Goal: Task Accomplishment & Management: Use online tool/utility

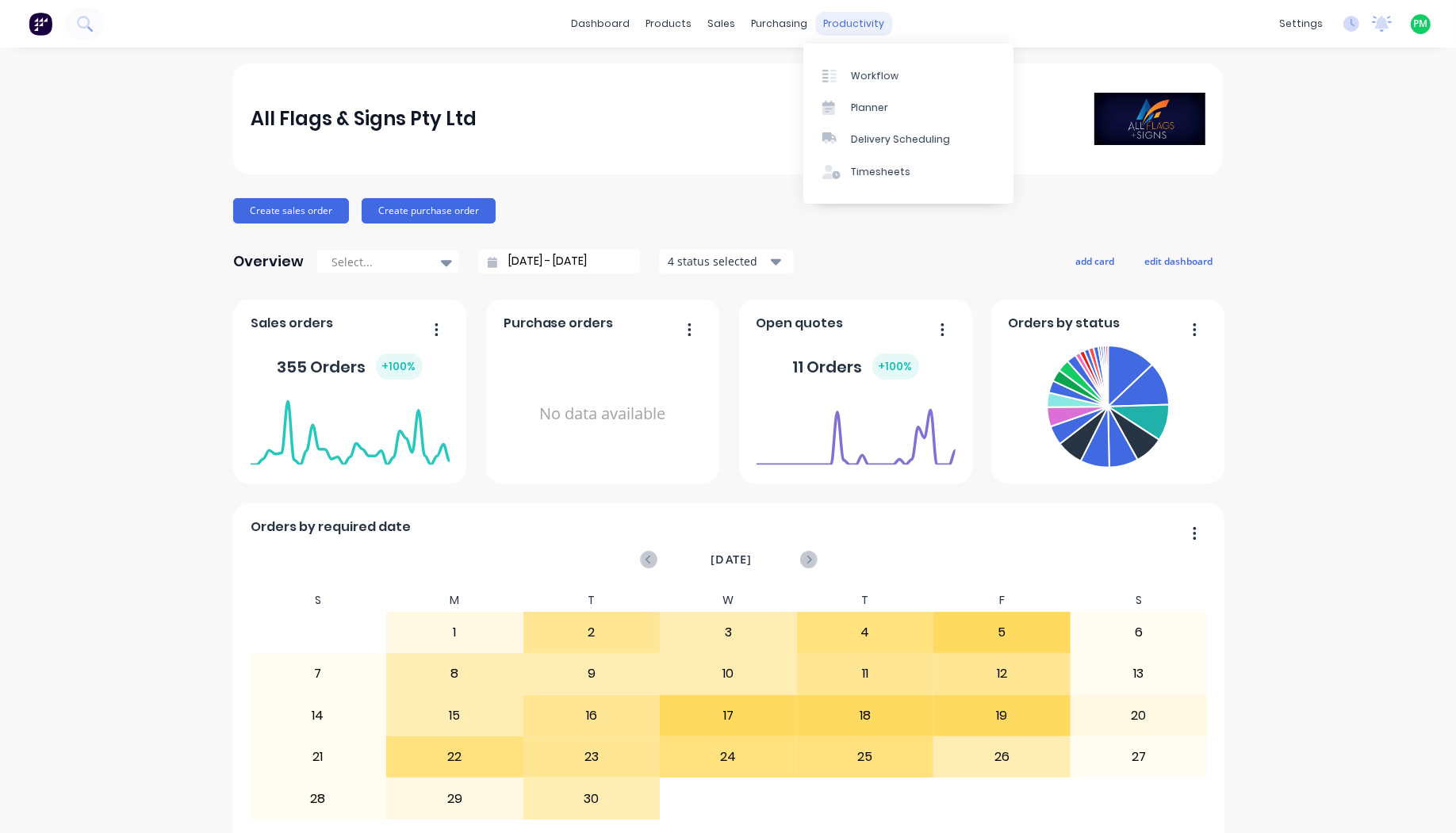
click at [827, 20] on div "productivity" at bounding box center [853, 24] width 77 height 24
click at [838, 74] on div at bounding box center [834, 76] width 24 height 14
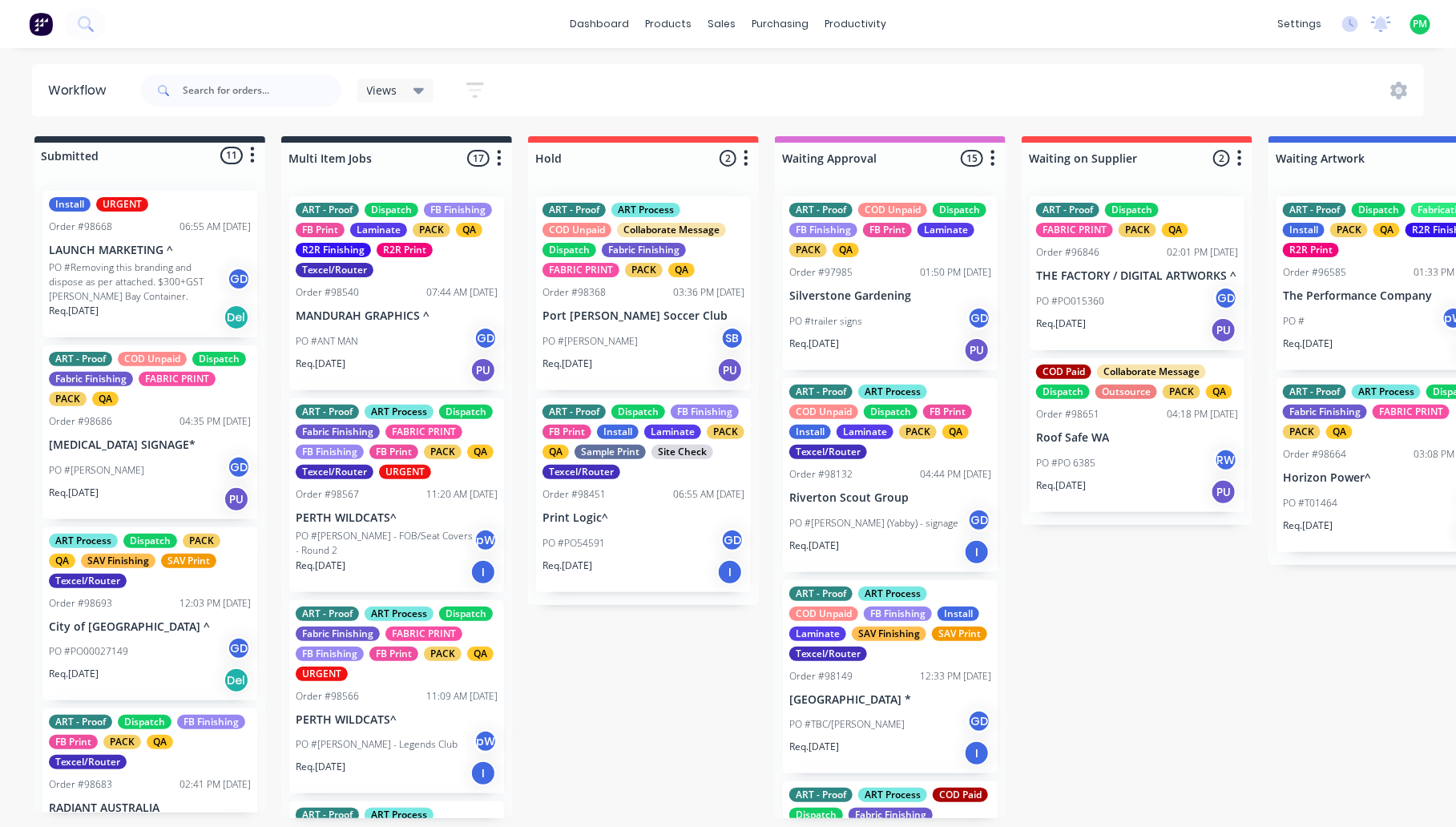
click at [397, 81] on div "Views" at bounding box center [395, 90] width 77 height 24
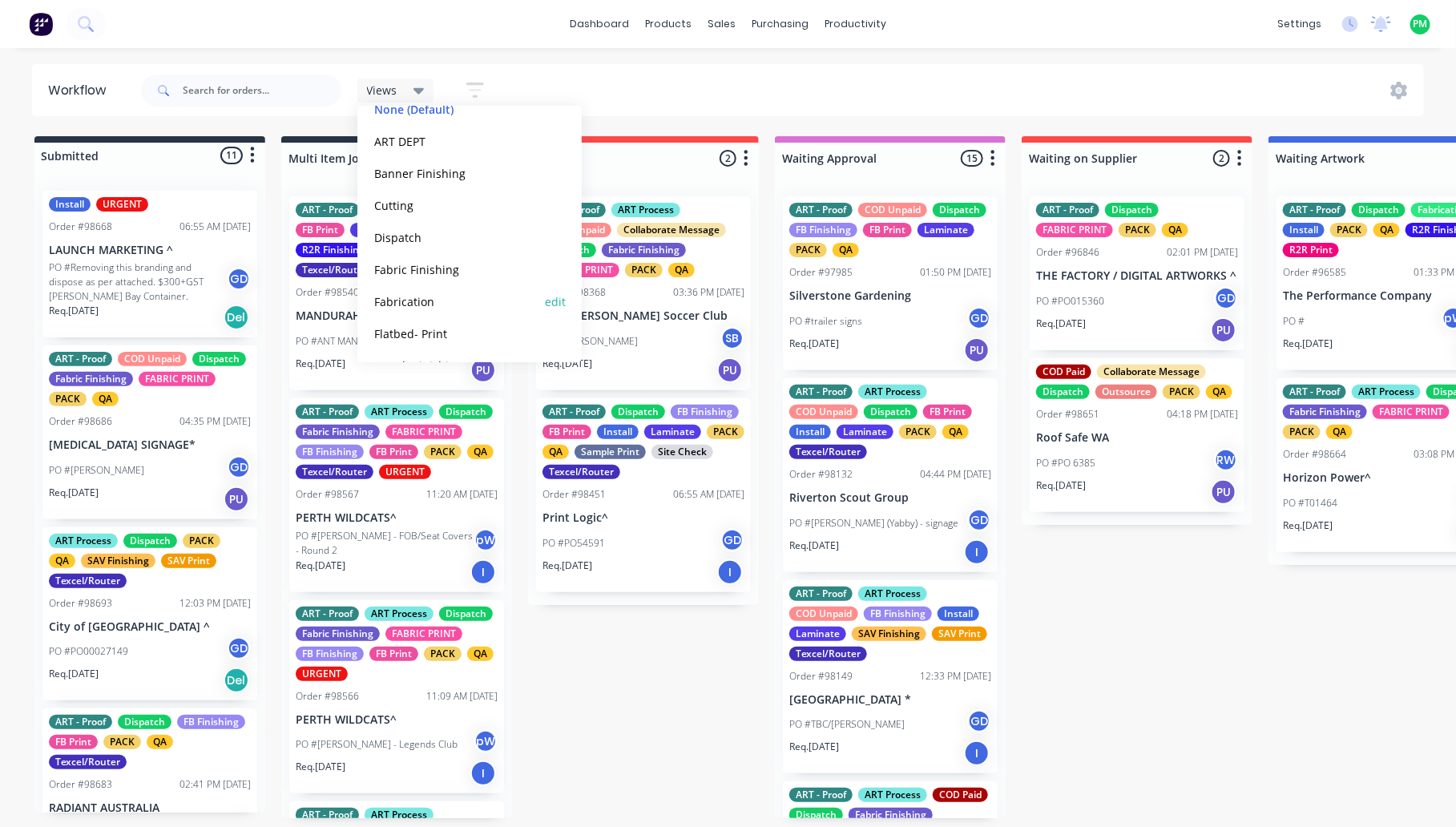
scroll to position [200, 0]
click at [434, 237] on button "Flatbed- Print" at bounding box center [454, 234] width 171 height 19
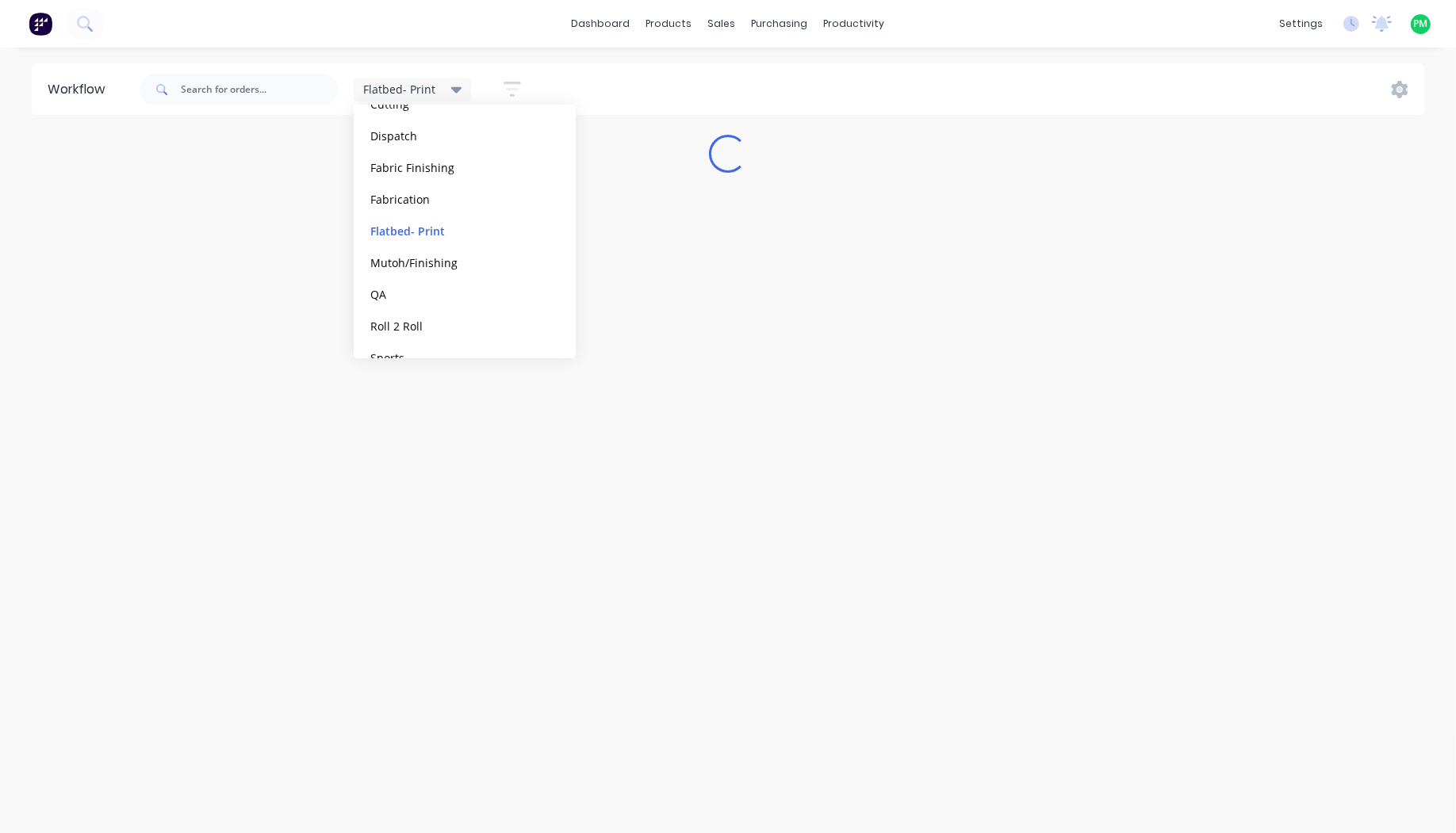
click at [400, 85] on span "Flatbed- Print" at bounding box center [400, 89] width 72 height 17
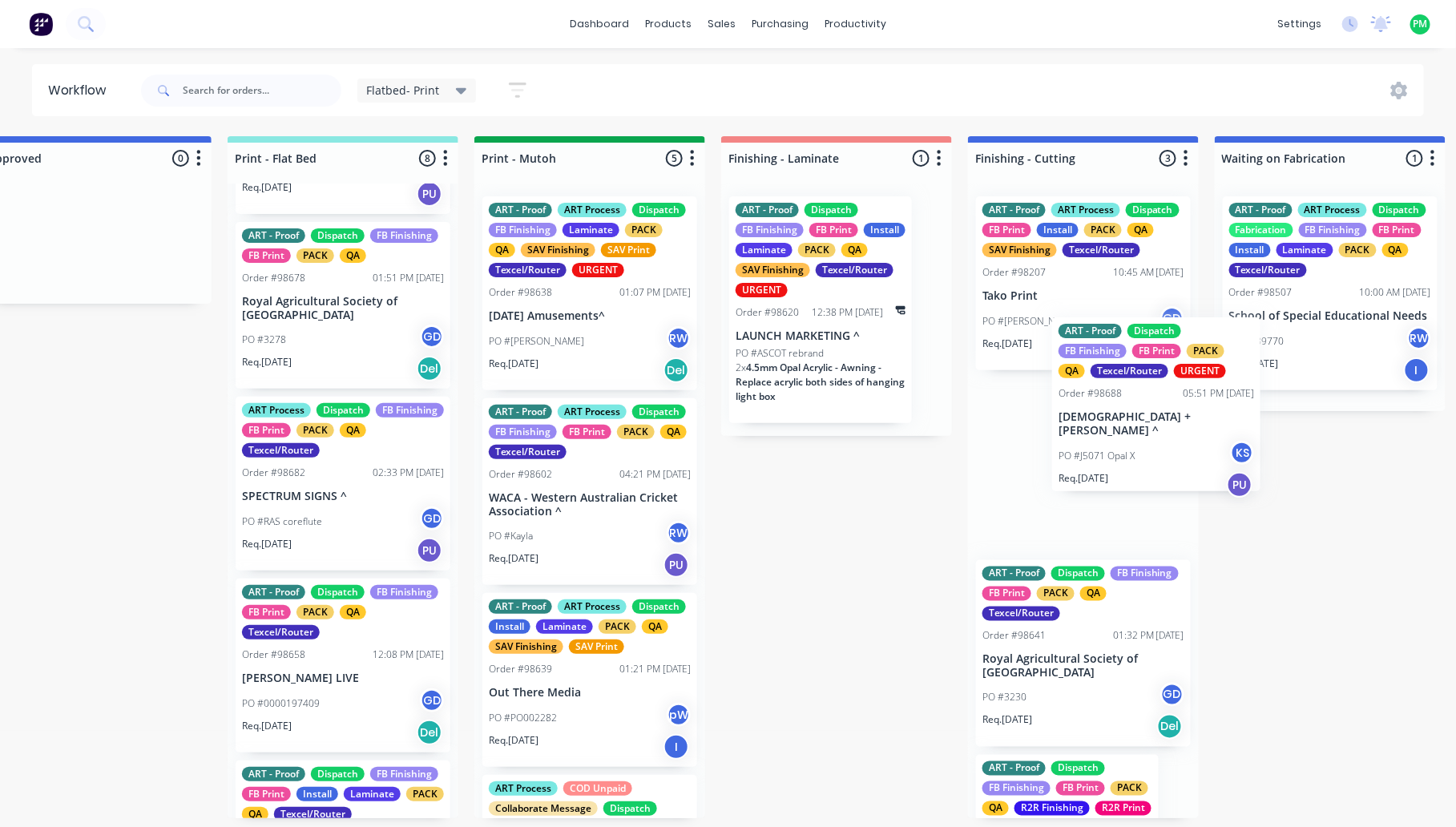
scroll to position [0, 306]
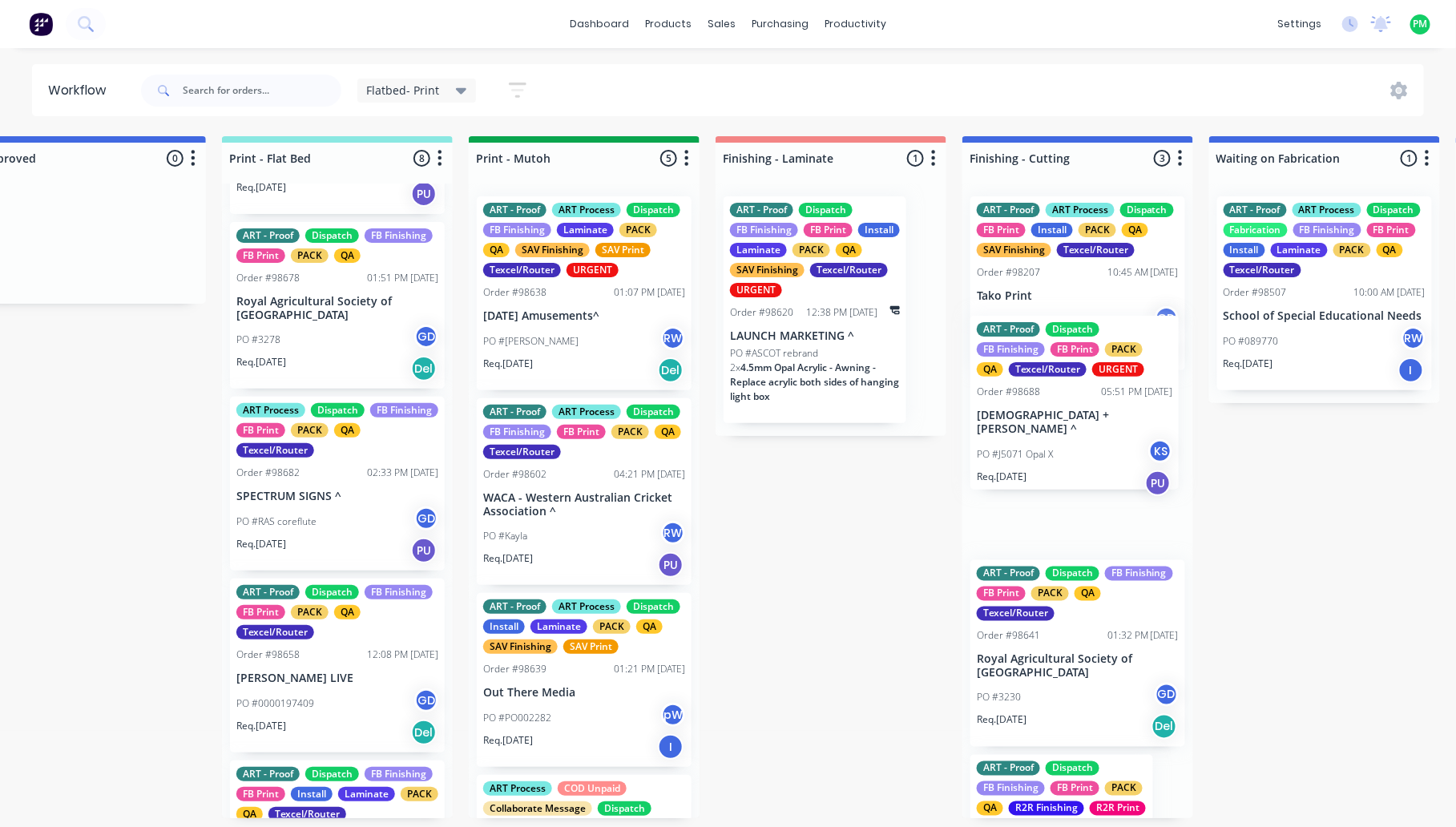
drag, startPoint x: 622, startPoint y: 531, endPoint x: 1076, endPoint y: 420, distance: 467.4
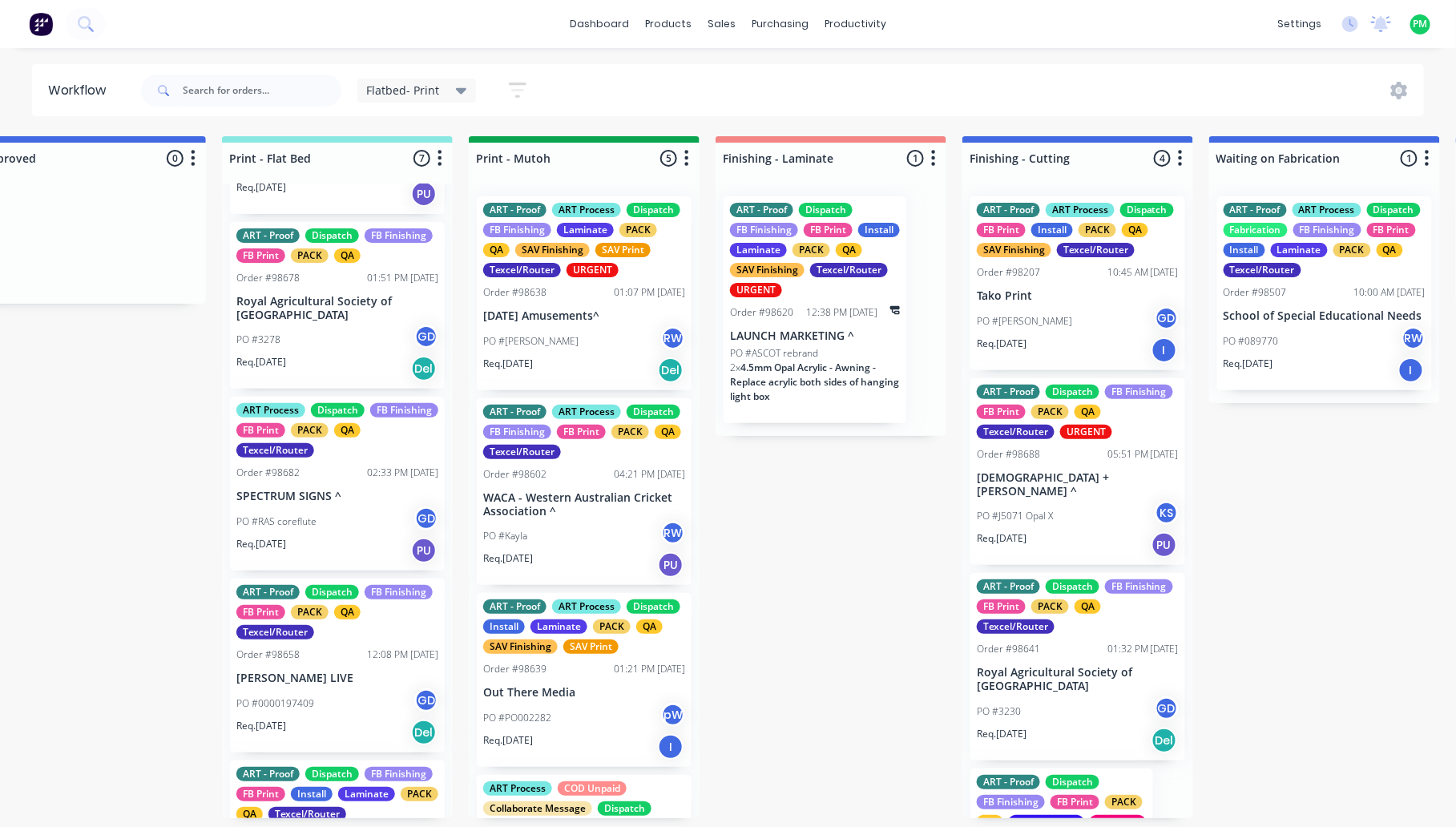
scroll to position [200, 0]
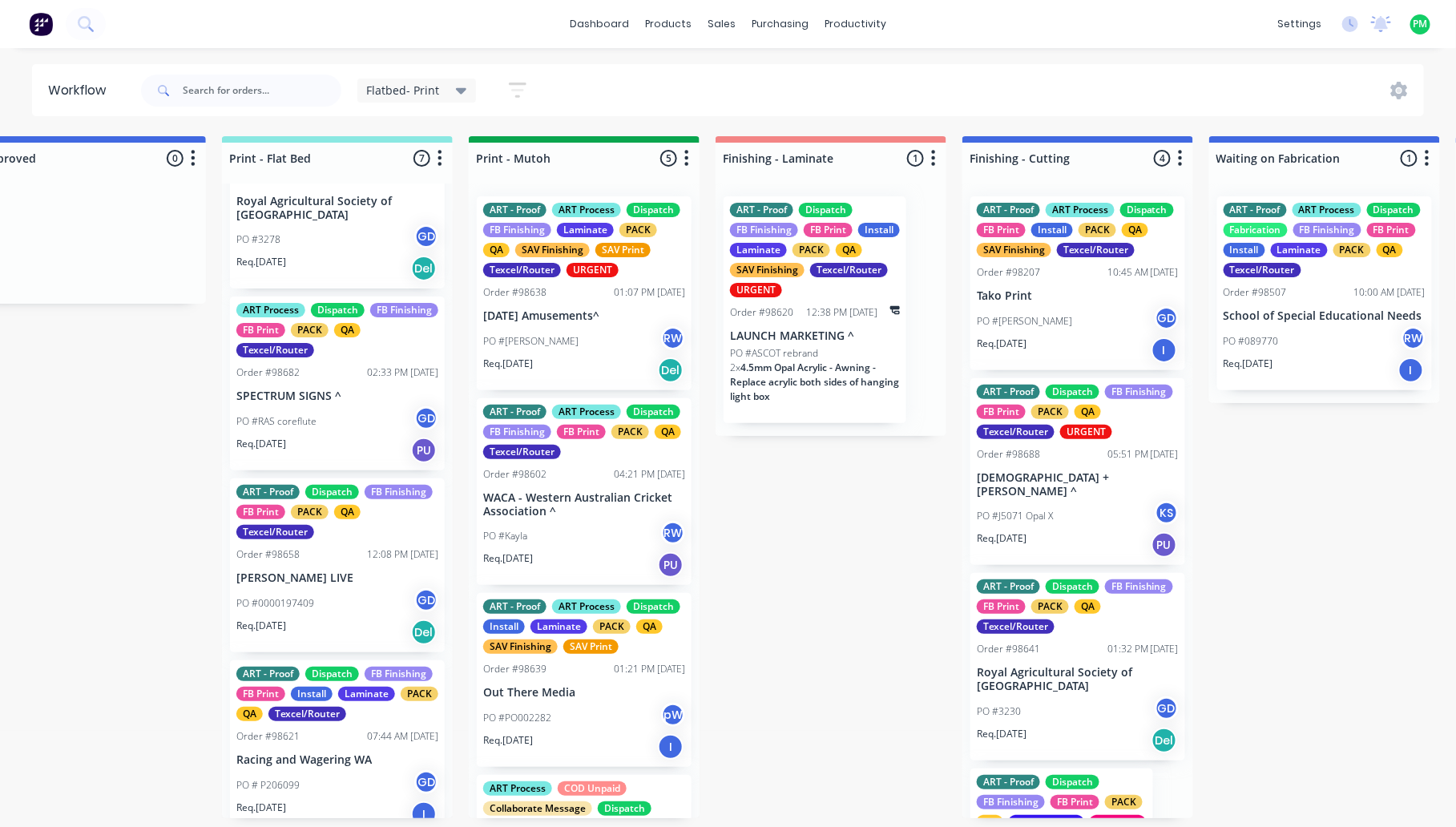
click at [334, 617] on div "PO #0000197409 GD" at bounding box center [337, 603] width 202 height 31
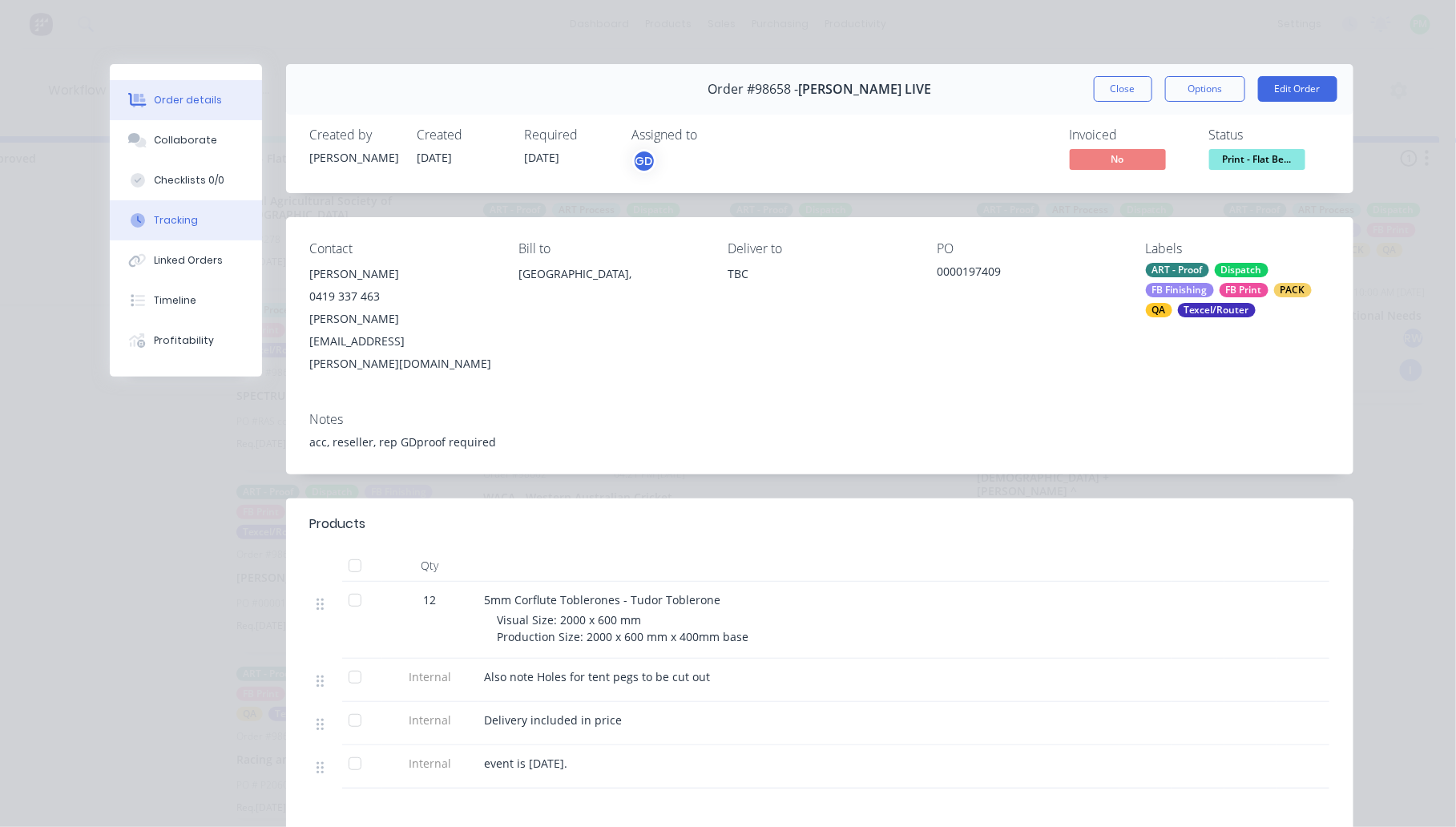
click at [183, 235] on button "Tracking" at bounding box center [185, 220] width 152 height 40
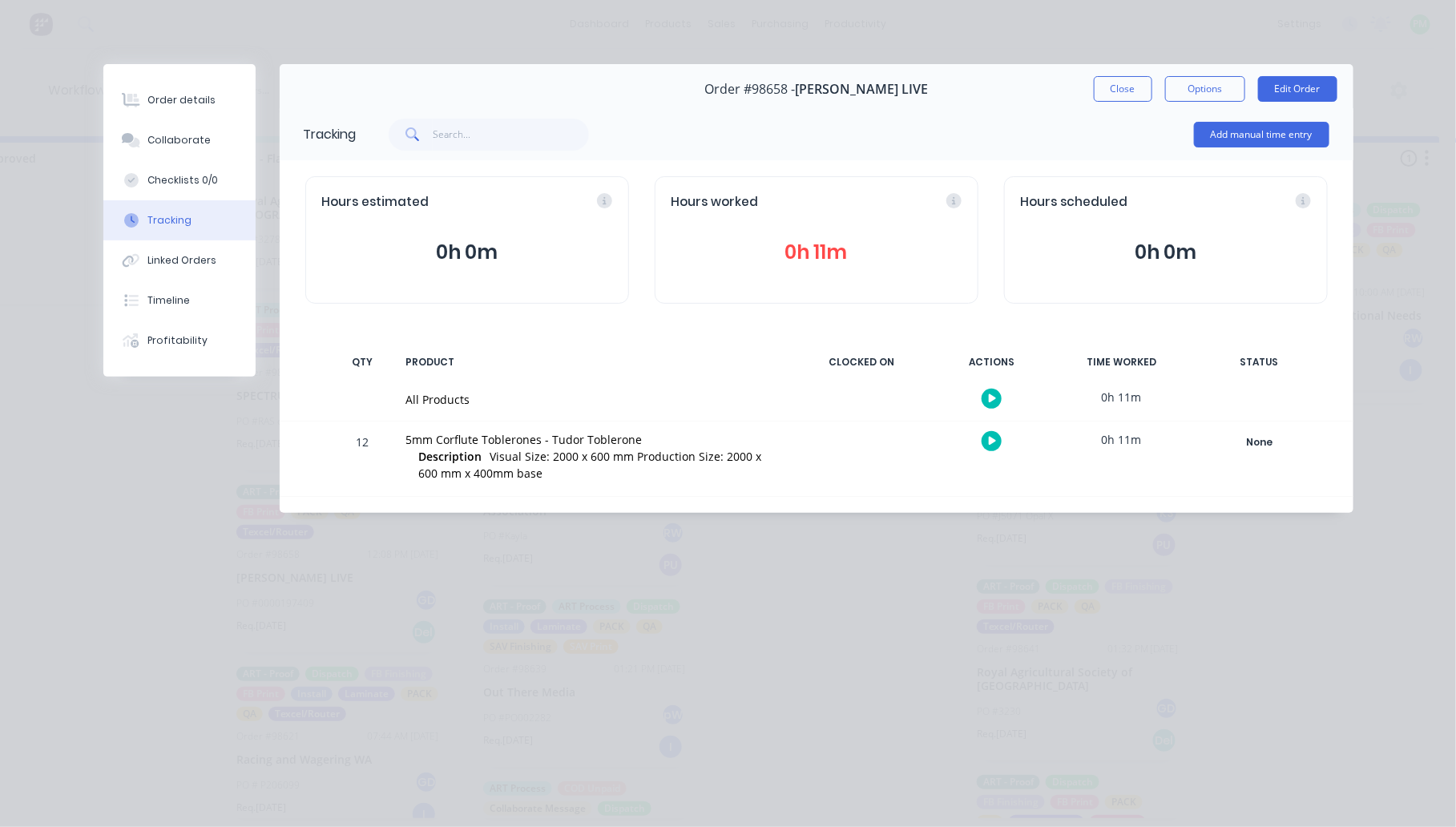
click at [988, 448] on button "button" at bounding box center [991, 440] width 20 height 20
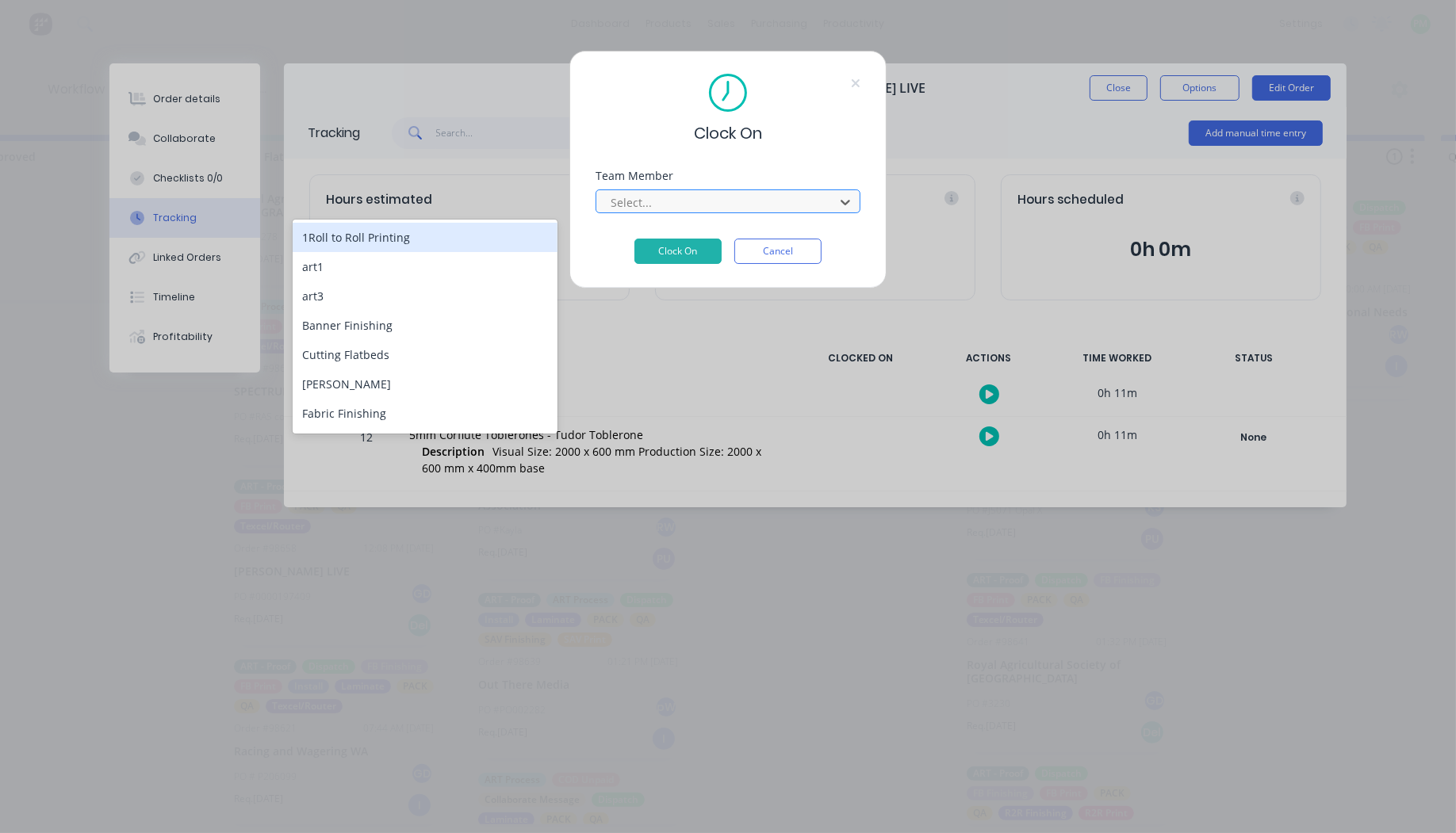
click at [645, 200] on div at bounding box center [717, 202] width 217 height 19
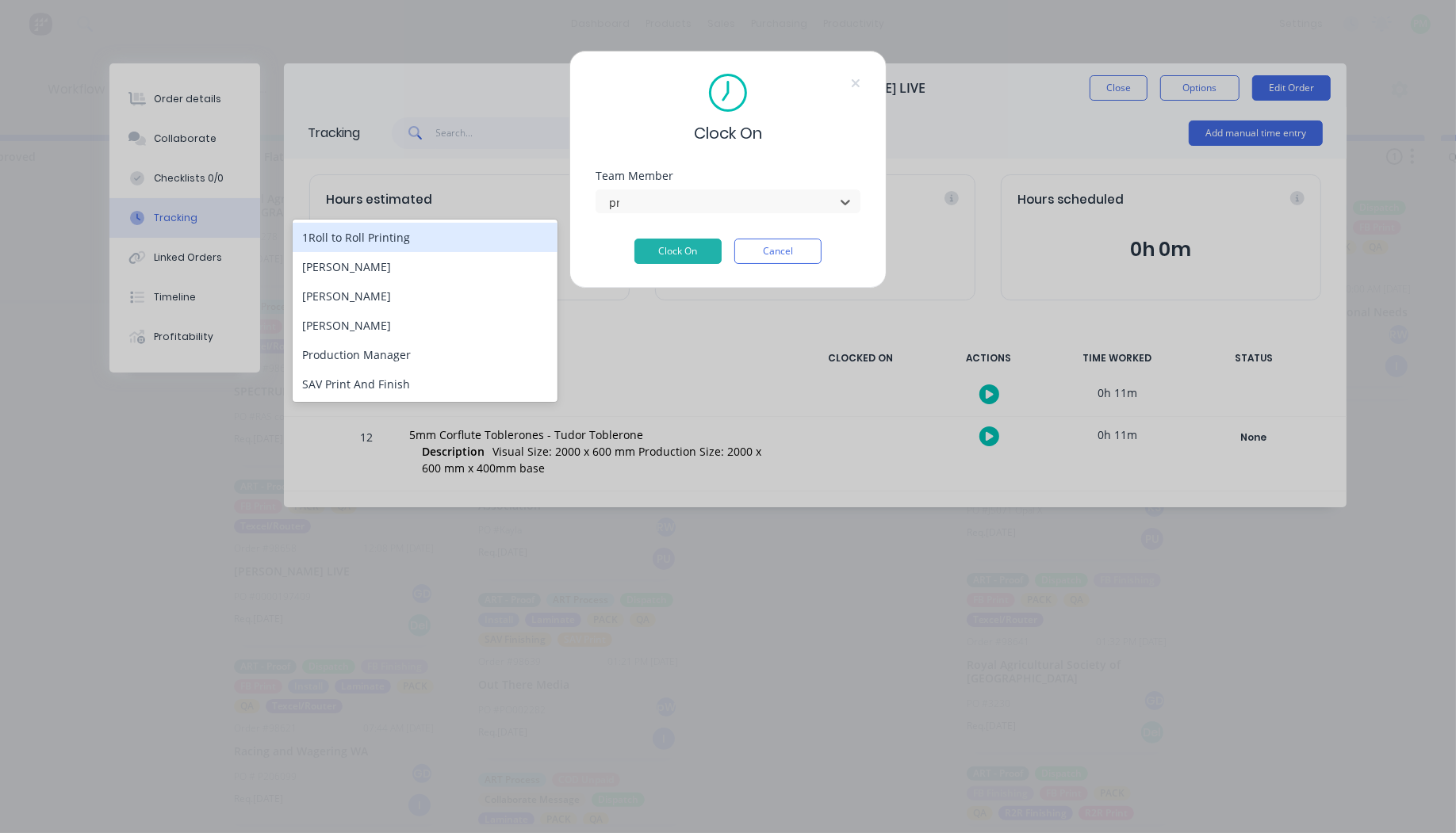
type input "pro"
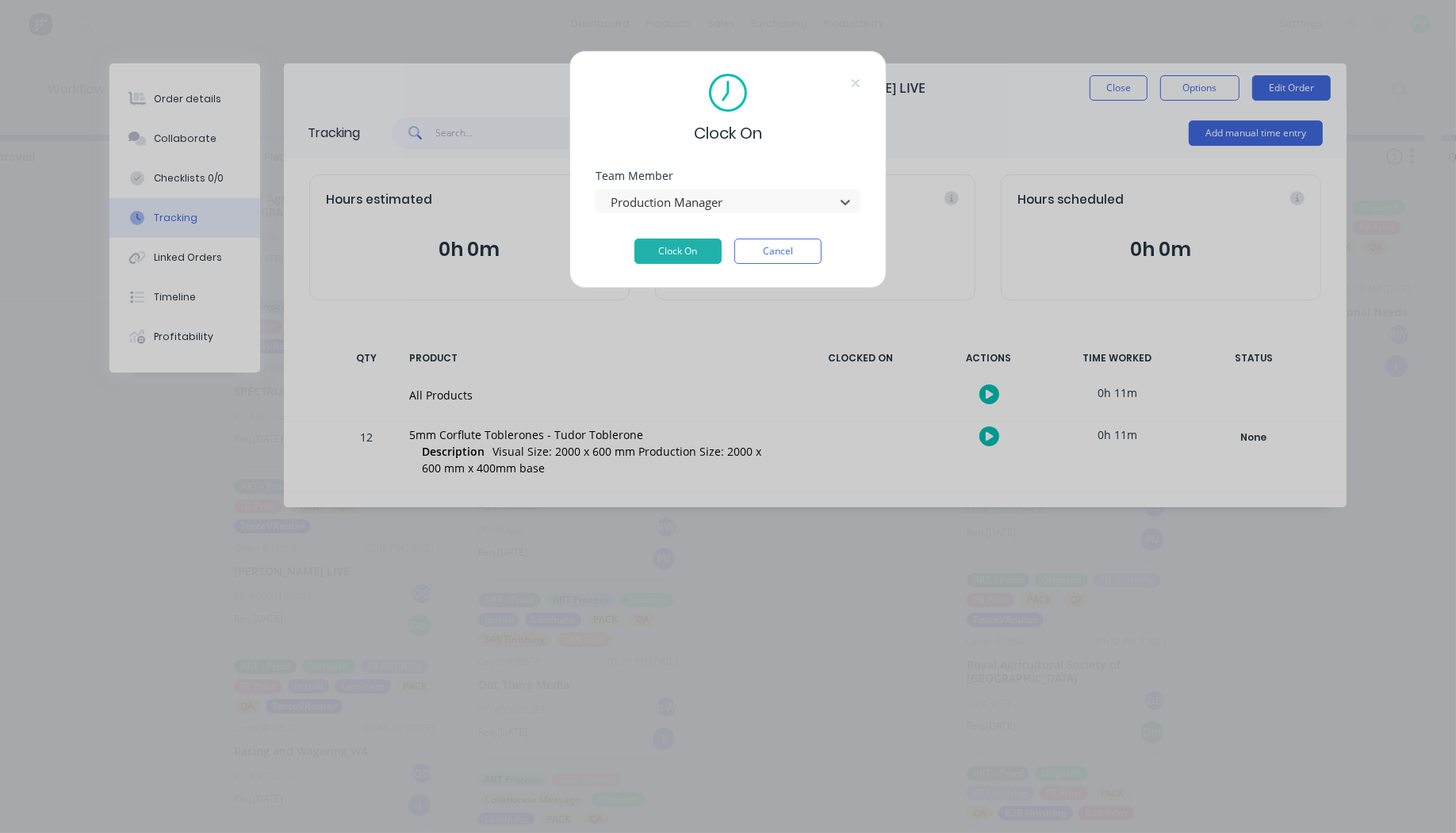
click at [635, 239] on button "Clock On" at bounding box center [678, 252] width 88 height 26
